Goal: Check status: Check status

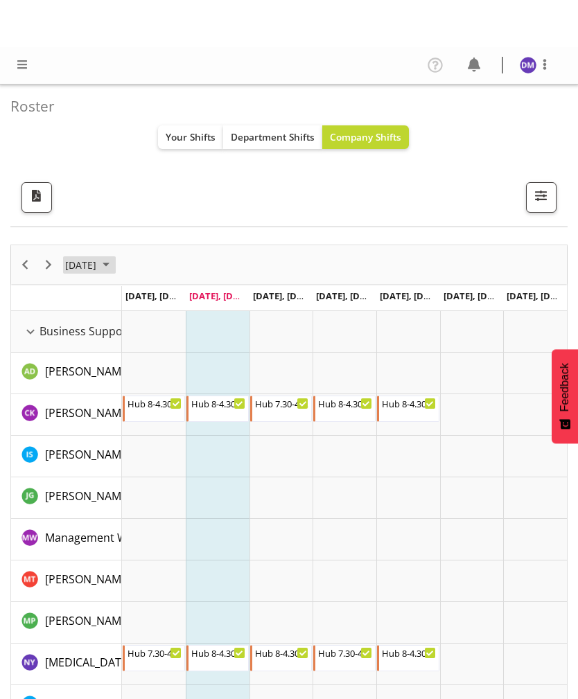
click at [114, 213] on span "August 2025" at bounding box center [106, 217] width 17 height 17
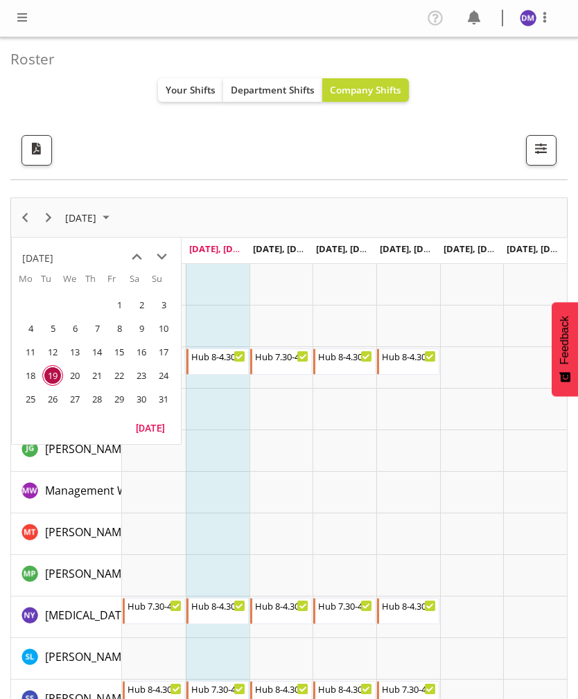
click at [99, 402] on span "28" at bounding box center [97, 399] width 21 height 21
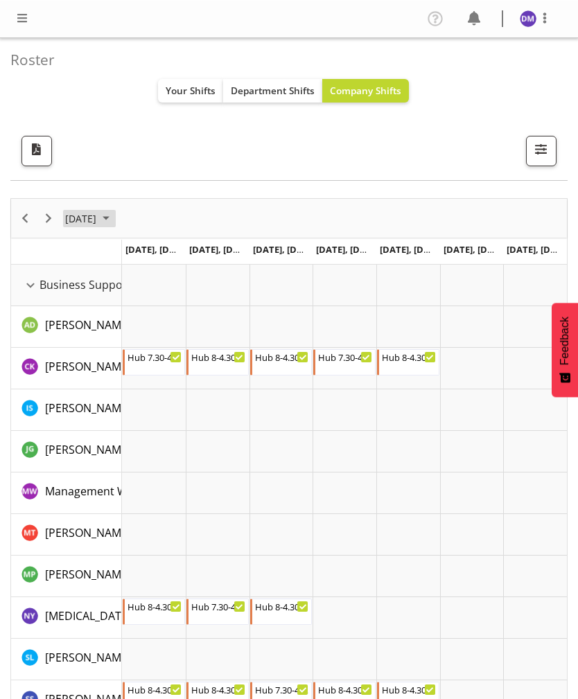
click at [98, 220] on span "[DATE]" at bounding box center [81, 217] width 34 height 17
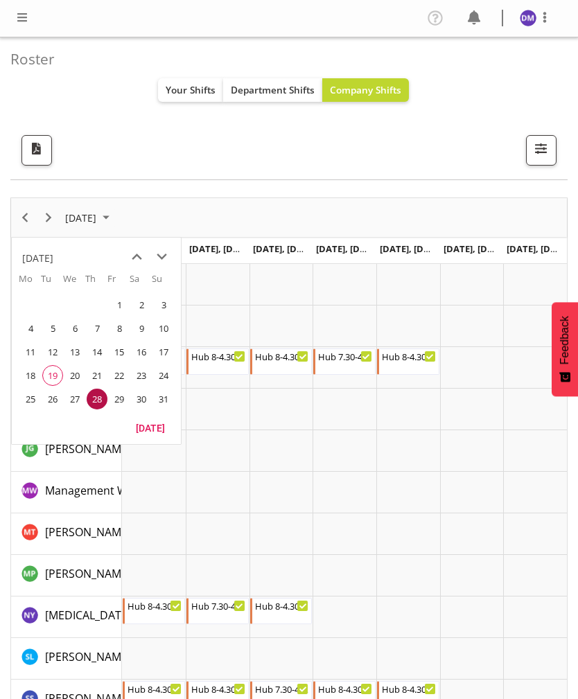
click at [162, 258] on span "next month" at bounding box center [162, 257] width 24 height 25
click at [108, 310] on td "5" at bounding box center [118, 305] width 22 height 24
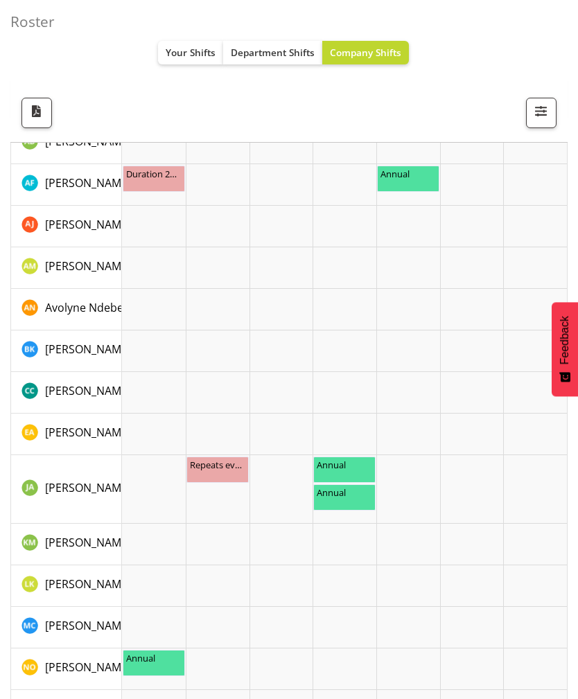
scroll to position [637, 0]
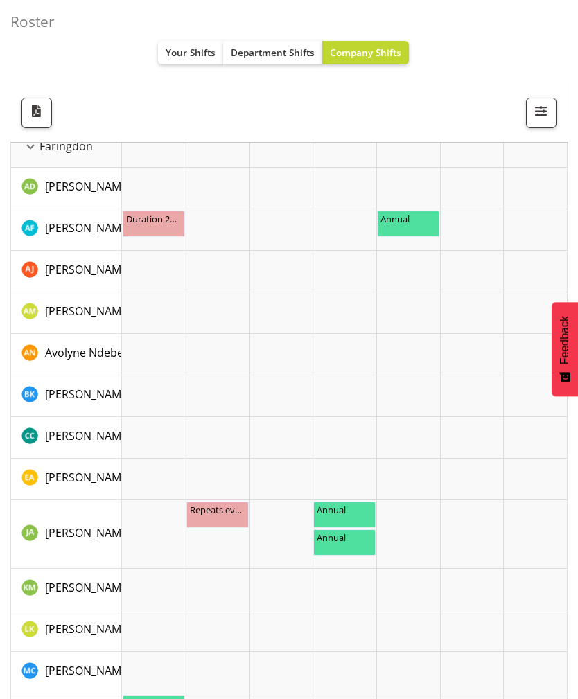
click at [193, 53] on span "Your Shifts" at bounding box center [191, 52] width 50 height 13
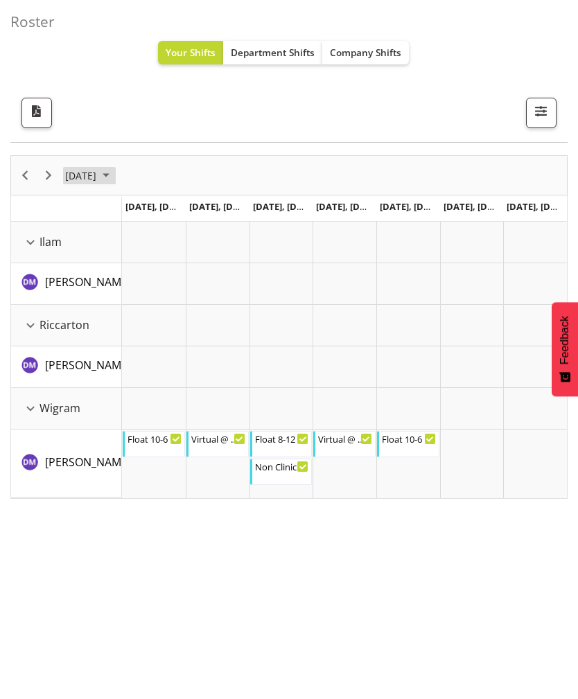
click at [98, 171] on span "[DATE]" at bounding box center [81, 175] width 34 height 17
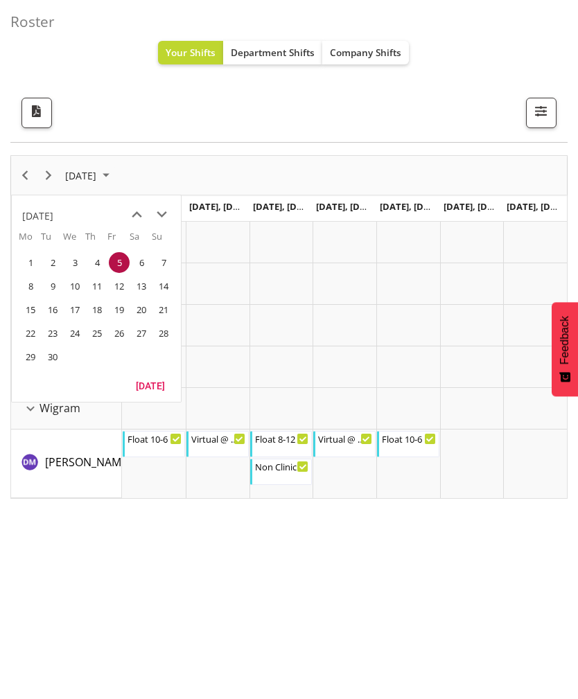
click at [123, 288] on span "12" at bounding box center [119, 286] width 21 height 21
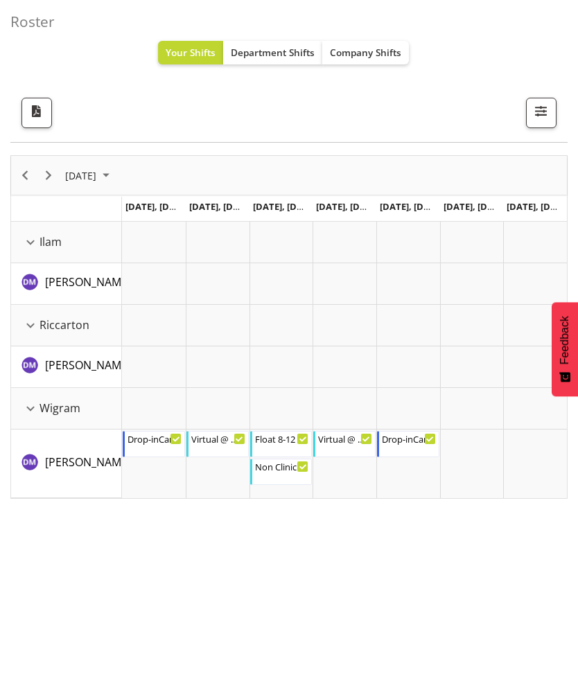
click at [114, 172] on span "September 2025" at bounding box center [106, 175] width 17 height 17
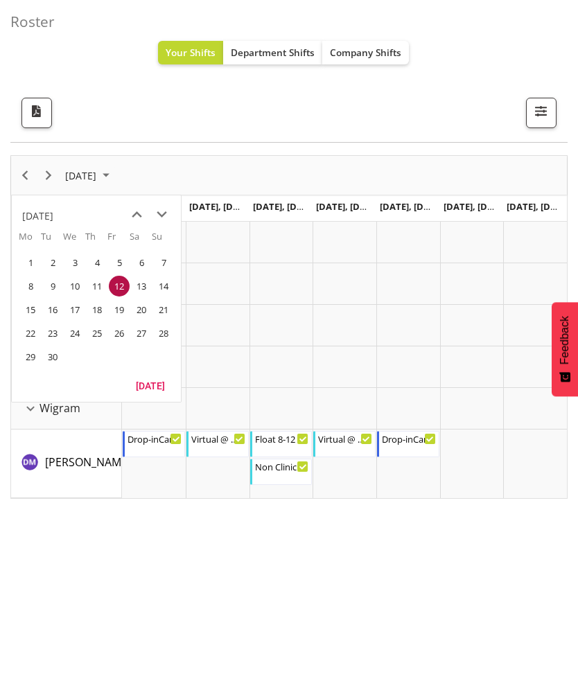
click at [96, 263] on span "4" at bounding box center [97, 262] width 21 height 21
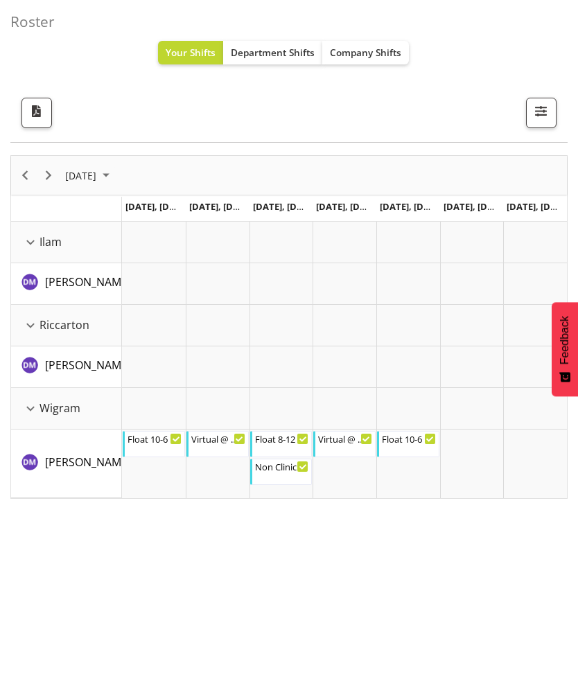
click at [98, 179] on span "[DATE]" at bounding box center [81, 175] width 34 height 17
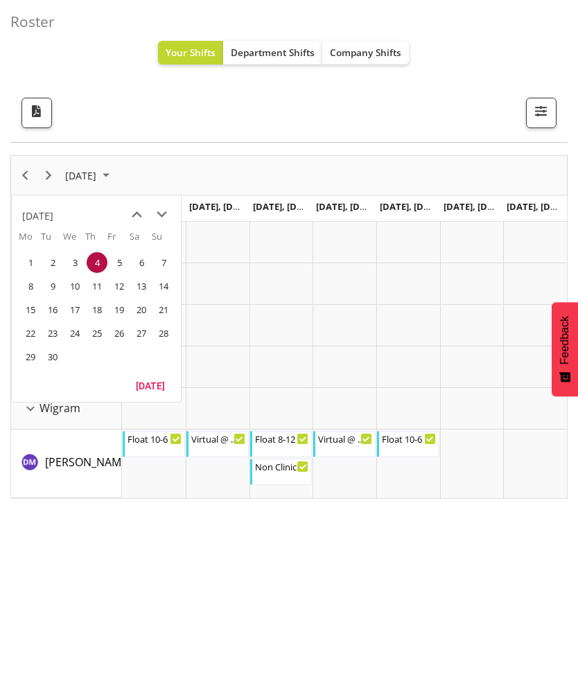
click at [110, 310] on span "19" at bounding box center [119, 309] width 21 height 21
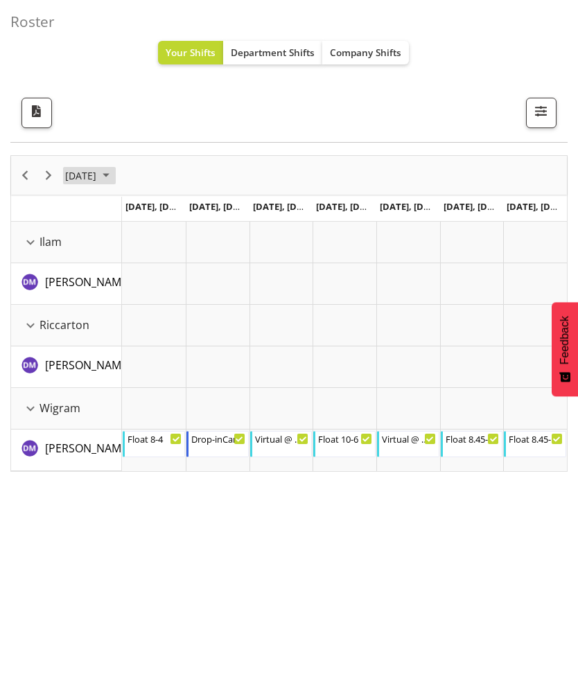
click at [98, 177] on span "[DATE]" at bounding box center [81, 175] width 34 height 17
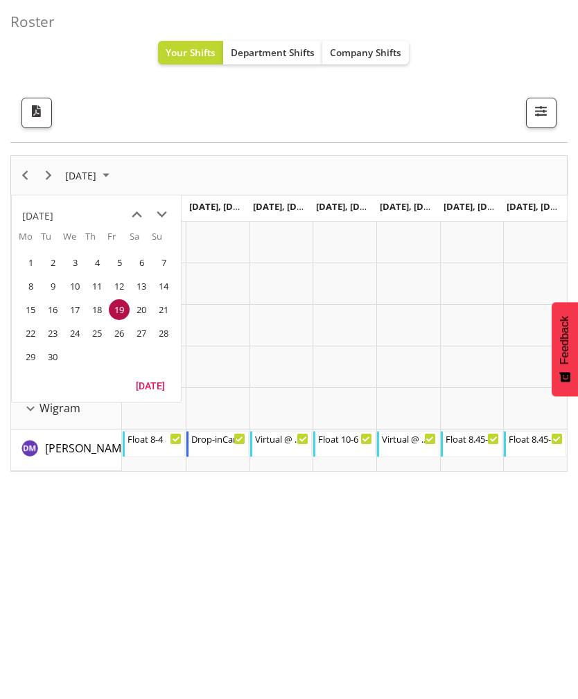
click at [118, 334] on span "26" at bounding box center [119, 333] width 21 height 21
